Goal: Use online tool/utility: Use online tool/utility

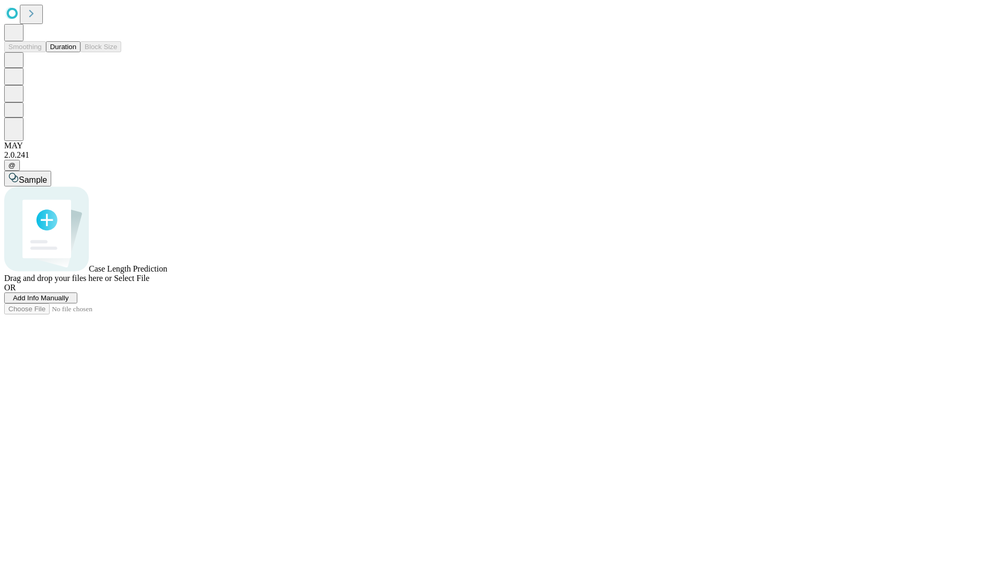
click at [76, 52] on button "Duration" at bounding box center [63, 46] width 34 height 11
click at [149, 283] on span "Select File" at bounding box center [132, 278] width 36 height 9
